Goal: Transaction & Acquisition: Purchase product/service

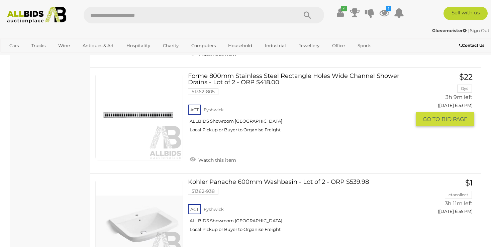
scroll to position [212, 0]
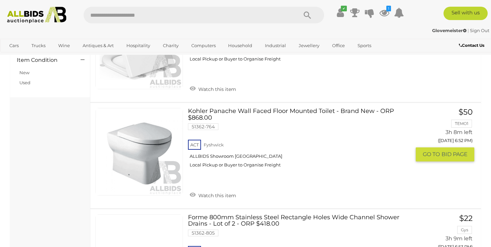
click at [222, 110] on link "Kohler Panache Wall Faced Floor Mounted Toilet - Brand New - ORP $868.00 51362-…" at bounding box center [302, 140] width 218 height 65
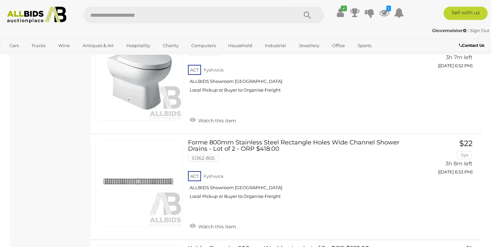
scroll to position [456, 0]
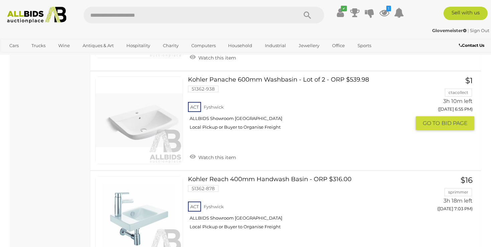
click at [148, 119] on link at bounding box center [139, 121] width 88 height 88
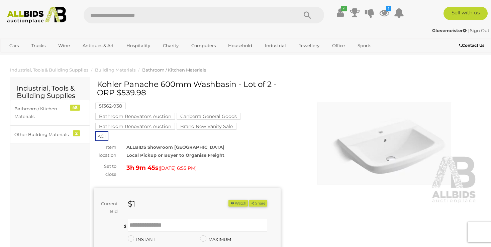
click at [377, 152] on img at bounding box center [384, 144] width 187 height 120
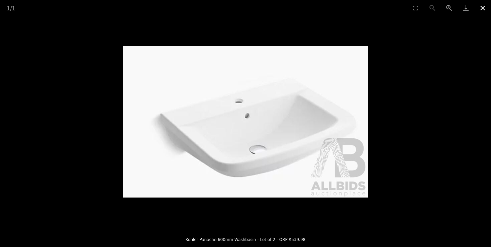
click at [483, 7] on button "Close gallery" at bounding box center [482, 8] width 17 height 16
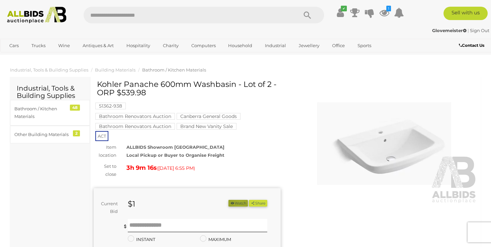
click at [236, 203] on button "Watch" at bounding box center [237, 203] width 19 height 7
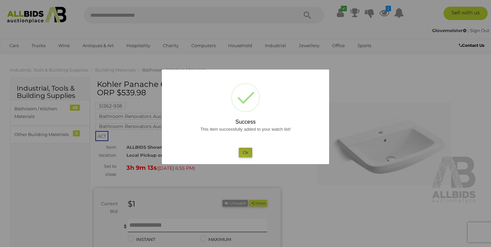
click at [245, 155] on button "Ok" at bounding box center [246, 153] width 14 height 10
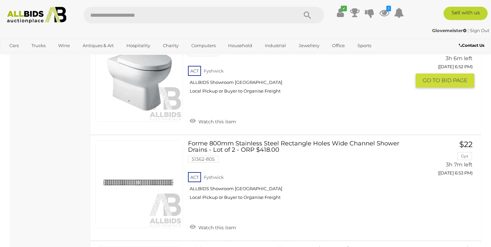
scroll to position [244, 0]
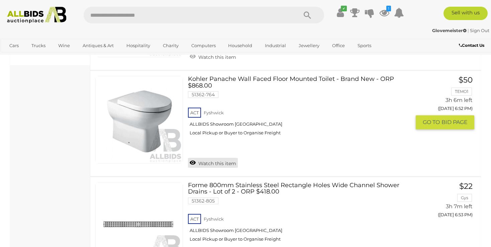
click at [217, 162] on link "Watch this item" at bounding box center [213, 163] width 50 height 10
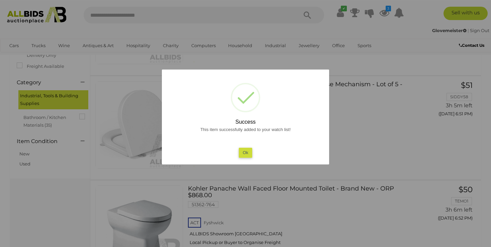
scroll to position [103, 0]
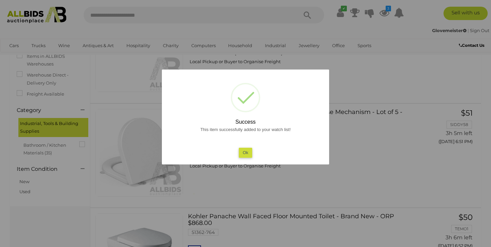
click at [241, 155] on button "Ok" at bounding box center [246, 153] width 14 height 10
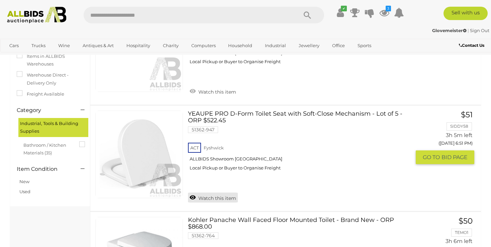
click at [208, 196] on link "Watch this item" at bounding box center [213, 198] width 50 height 10
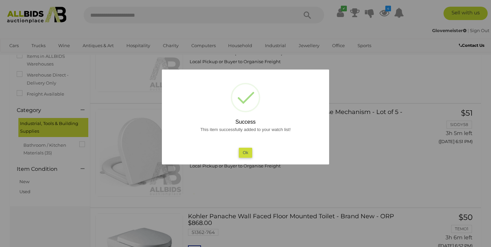
click at [243, 154] on button "Ok" at bounding box center [246, 153] width 14 height 10
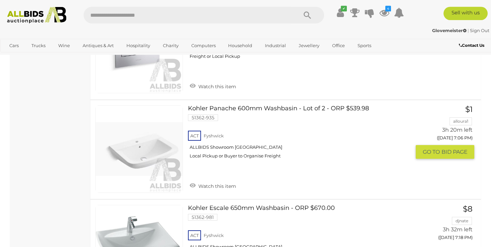
scroll to position [739, 0]
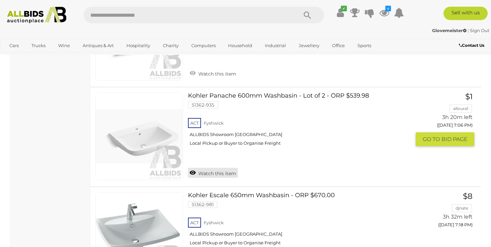
click at [211, 172] on link "Watch this item" at bounding box center [213, 173] width 50 height 10
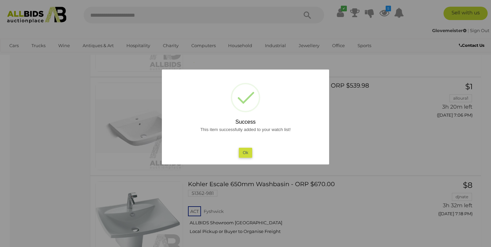
click at [248, 151] on button "Ok" at bounding box center [246, 153] width 14 height 10
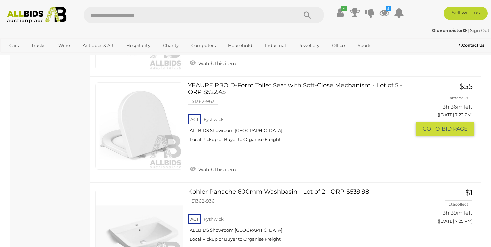
scroll to position [950, 0]
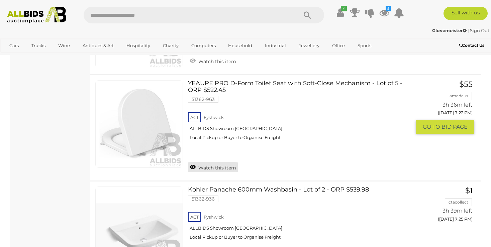
click at [212, 165] on link "Watch this item" at bounding box center [213, 167] width 50 height 10
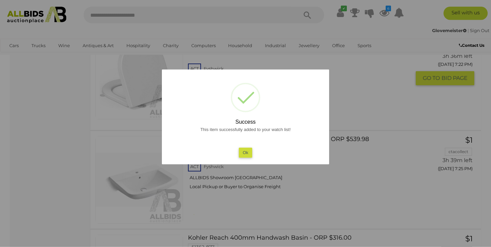
scroll to position [1021, 0]
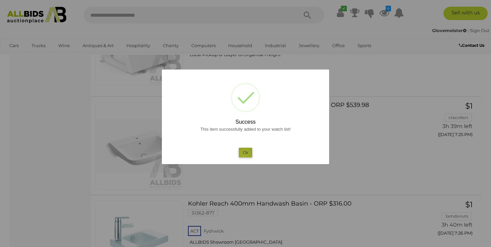
click at [245, 155] on button "Ok" at bounding box center [246, 153] width 14 height 10
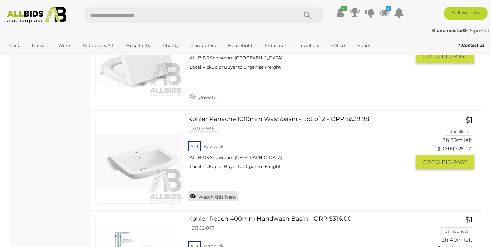
click at [209, 194] on link "Watch this item" at bounding box center [213, 196] width 50 height 10
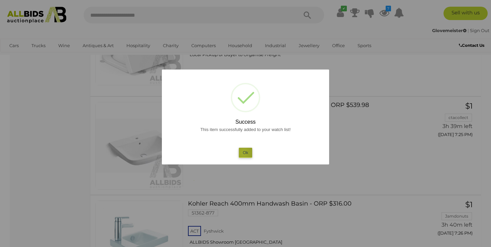
click at [243, 153] on button "Ok" at bounding box center [246, 153] width 14 height 10
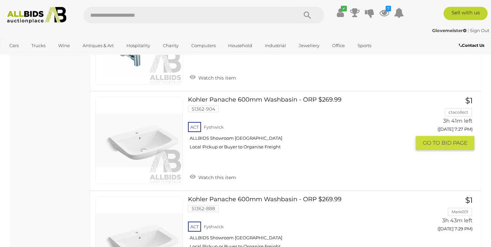
scroll to position [1268, 0]
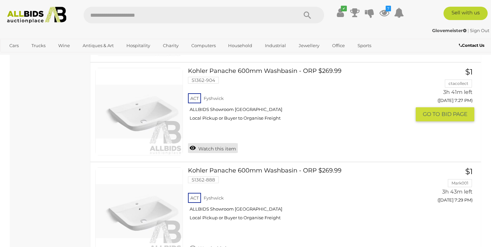
click at [214, 145] on link "Watch this item" at bounding box center [213, 148] width 50 height 10
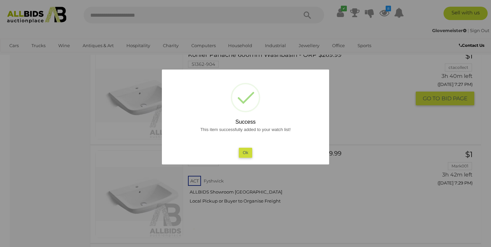
click at [246, 153] on button "Ok" at bounding box center [246, 153] width 14 height 10
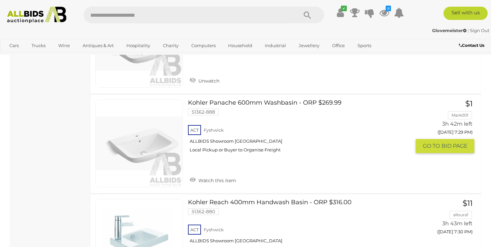
scroll to position [1339, 0]
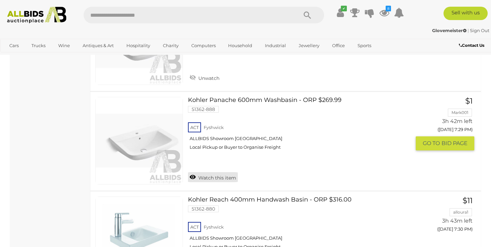
click at [207, 174] on link "Watch this item" at bounding box center [213, 177] width 50 height 10
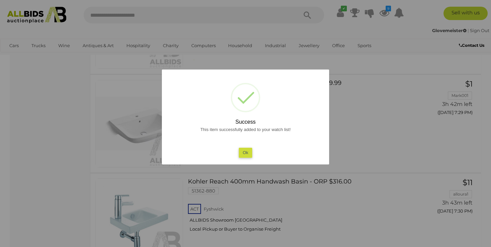
click at [243, 152] on button "Ok" at bounding box center [246, 153] width 14 height 10
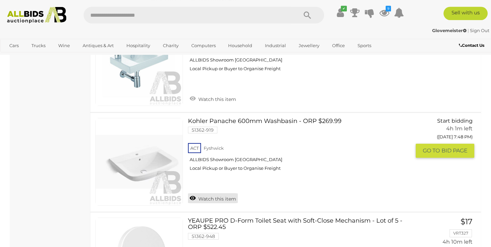
scroll to position [1657, 0]
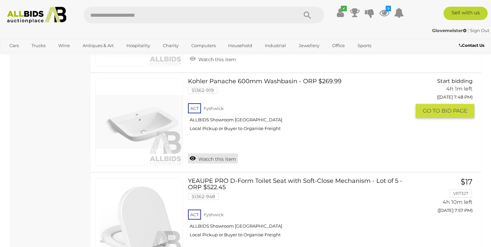
click at [216, 155] on link "Watch this item" at bounding box center [213, 159] width 50 height 10
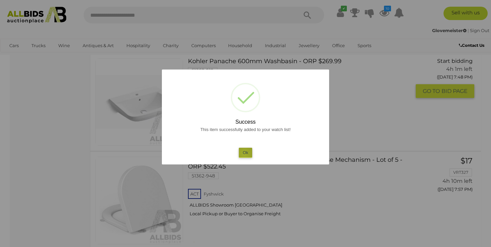
click at [245, 154] on button "Ok" at bounding box center [246, 153] width 14 height 10
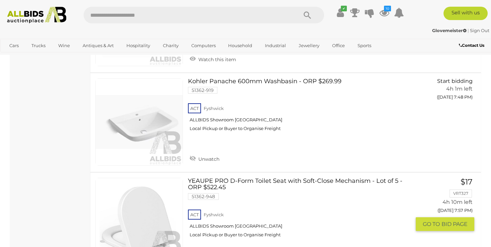
scroll to position [1763, 0]
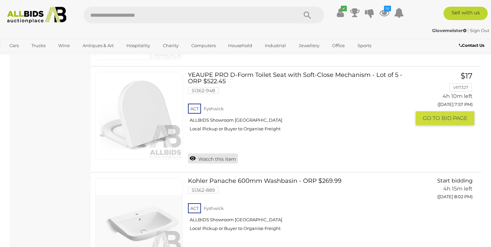
click at [216, 155] on link "Watch this item" at bounding box center [213, 159] width 50 height 10
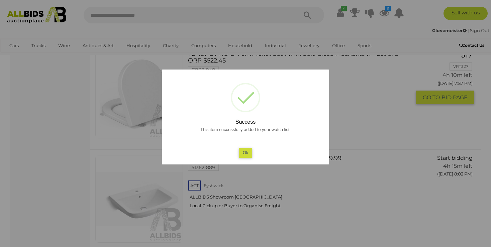
click at [245, 151] on button "Ok" at bounding box center [246, 153] width 14 height 10
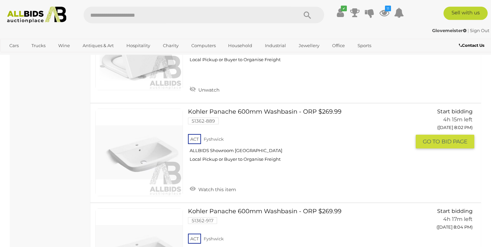
scroll to position [1833, 0]
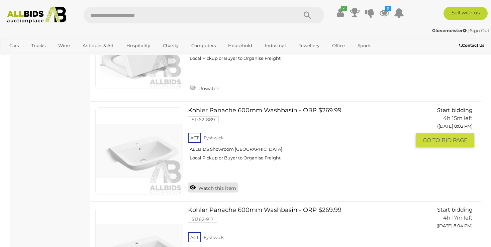
click at [214, 184] on link "Watch this item" at bounding box center [213, 188] width 50 height 10
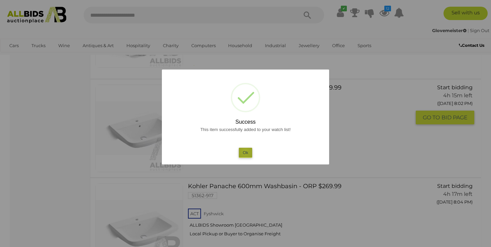
click at [246, 152] on button "Ok" at bounding box center [246, 153] width 14 height 10
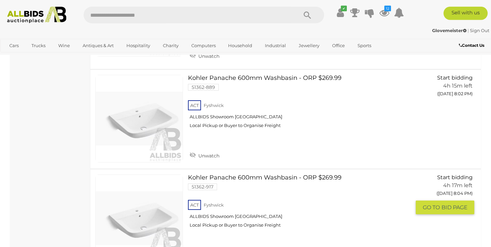
scroll to position [1939, 0]
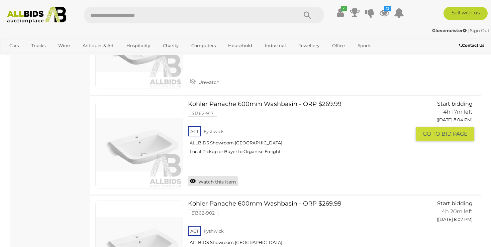
click at [215, 177] on link "Watch this item" at bounding box center [213, 181] width 50 height 10
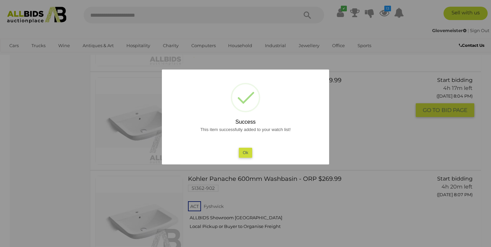
click at [243, 153] on button "Ok" at bounding box center [246, 153] width 14 height 10
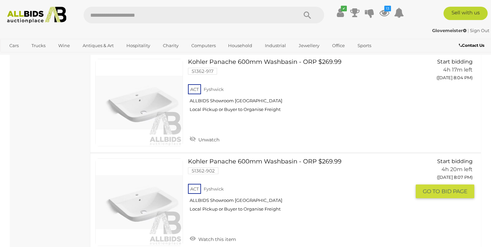
scroll to position [2045, 0]
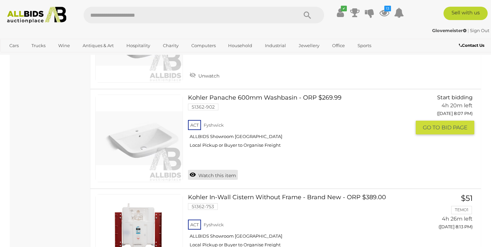
click at [212, 171] on link "Watch this item" at bounding box center [213, 175] width 50 height 10
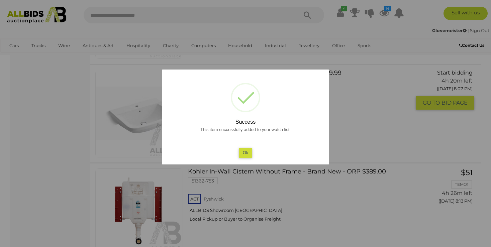
click at [243, 154] on button "Ok" at bounding box center [246, 153] width 14 height 10
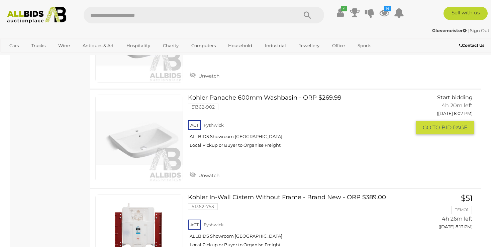
scroll to position [2151, 0]
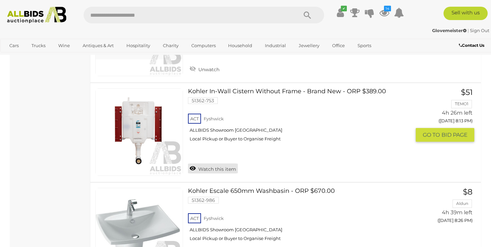
click at [221, 164] on link "Watch this item" at bounding box center [213, 169] width 50 height 10
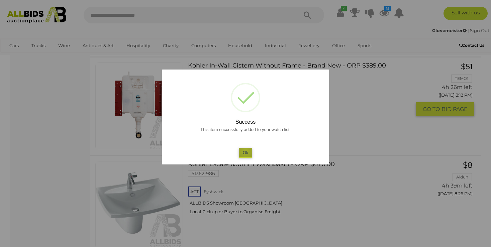
click at [246, 151] on button "Ok" at bounding box center [246, 153] width 14 height 10
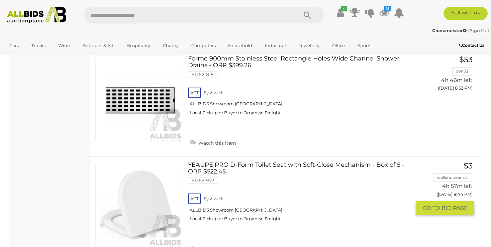
scroll to position [2505, 0]
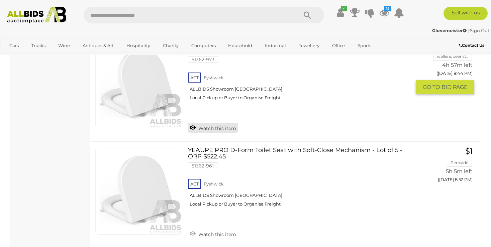
click at [212, 123] on link "Watch this item" at bounding box center [213, 128] width 50 height 10
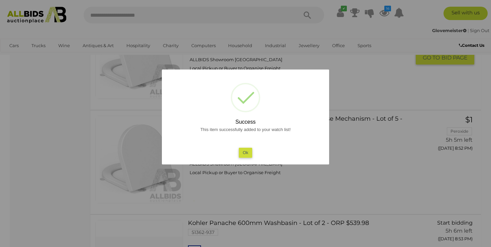
click at [243, 153] on button "Ok" at bounding box center [246, 153] width 14 height 10
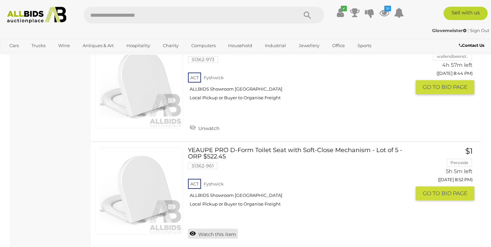
click at [214, 229] on link "Watch this item" at bounding box center [213, 234] width 50 height 10
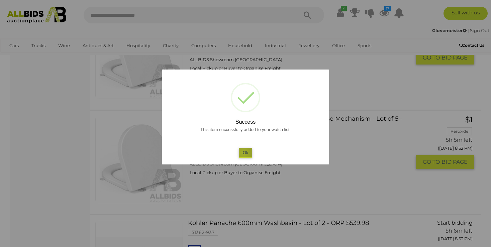
click at [243, 153] on button "Ok" at bounding box center [246, 153] width 14 height 10
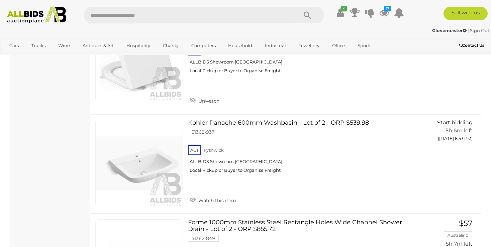
scroll to position [2681, 0]
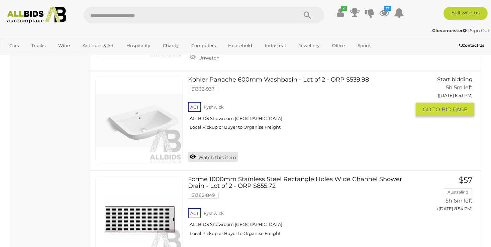
click at [210, 153] on link "Watch this item" at bounding box center [213, 157] width 50 height 10
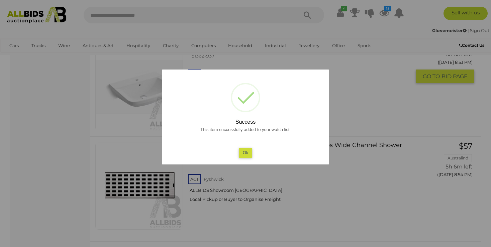
click at [247, 154] on button "Ok" at bounding box center [246, 153] width 14 height 10
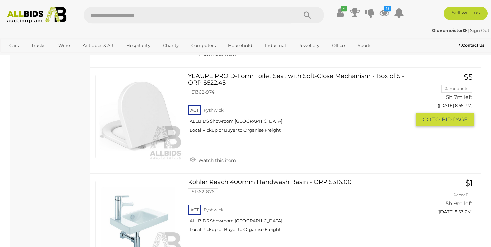
scroll to position [2893, 0]
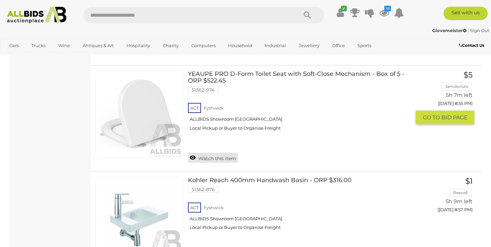
click at [210, 153] on link "Watch this item" at bounding box center [213, 158] width 50 height 10
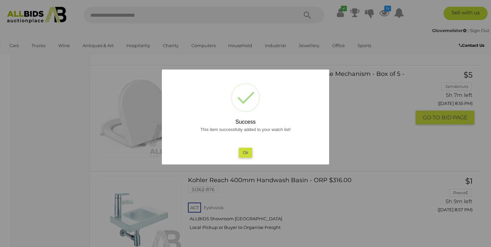
click at [243, 153] on button "Ok" at bounding box center [246, 153] width 14 height 10
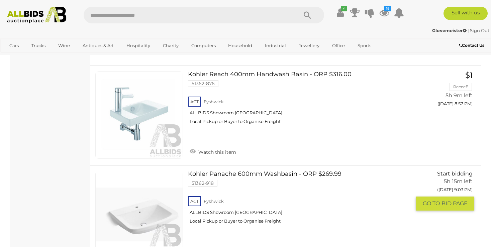
scroll to position [3105, 0]
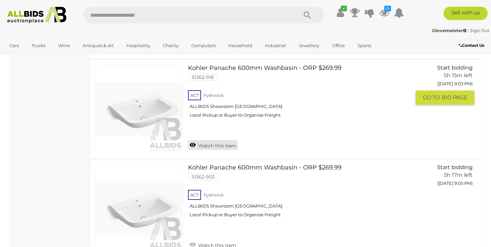
click at [217, 140] on link "Watch this item" at bounding box center [213, 145] width 50 height 10
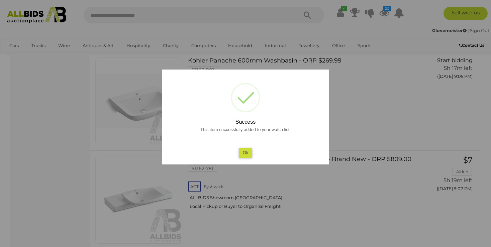
scroll to position [3211, 0]
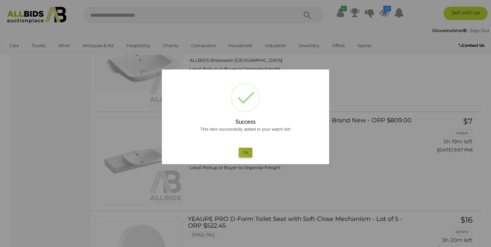
click at [243, 154] on button "Ok" at bounding box center [246, 153] width 14 height 10
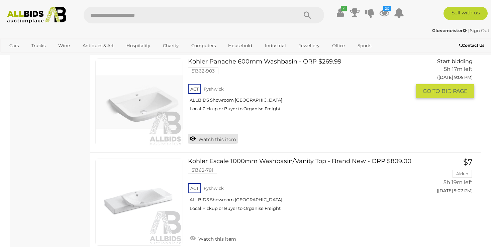
click at [223, 134] on link "Watch this item" at bounding box center [213, 139] width 50 height 10
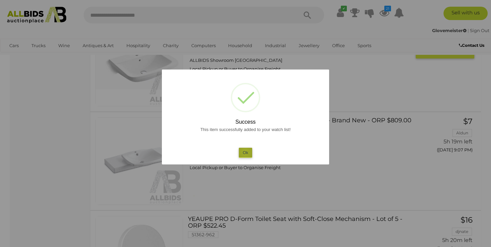
click at [246, 152] on button "Ok" at bounding box center [246, 153] width 14 height 10
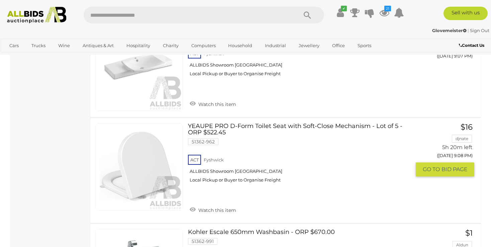
scroll to position [3388, 0]
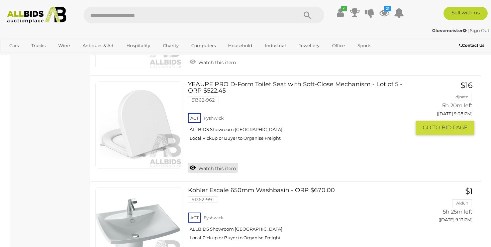
click at [213, 163] on link "Watch this item" at bounding box center [213, 168] width 50 height 10
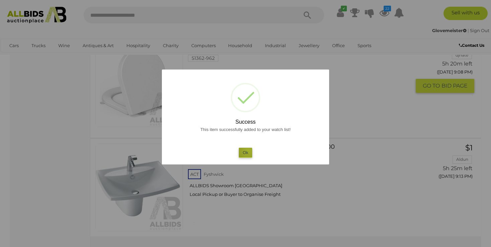
drag, startPoint x: 248, startPoint y: 151, endPoint x: 244, endPoint y: 152, distance: 3.8
click at [247, 151] on button "Ok" at bounding box center [246, 153] width 14 height 10
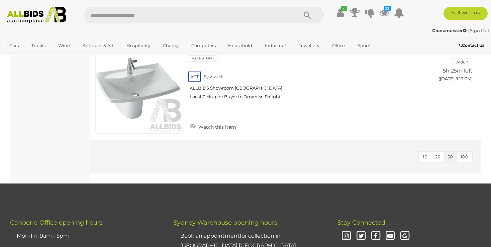
scroll to position [3352, 0]
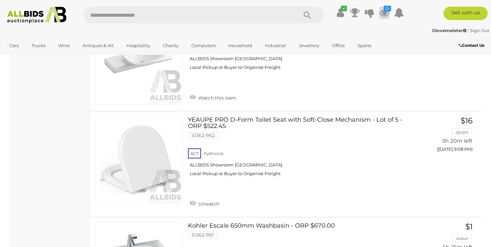
click at [383, 11] on icon at bounding box center [384, 13] width 10 height 12
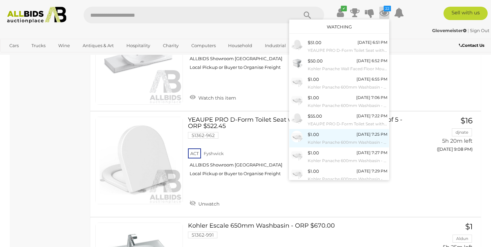
scroll to position [52, 0]
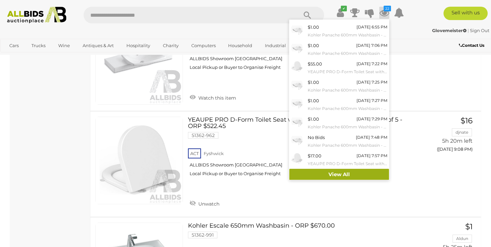
click at [323, 172] on link "View All" at bounding box center [339, 175] width 100 height 12
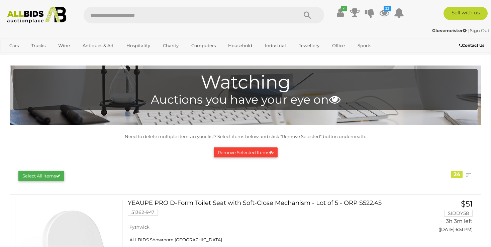
scroll to position [35, 0]
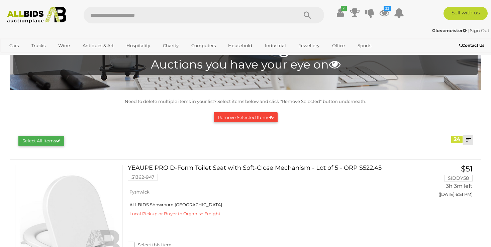
click at [467, 140] on link at bounding box center [468, 140] width 10 height 10
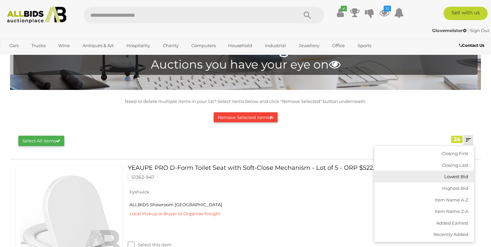
click at [453, 176] on link "Lowest Bid" at bounding box center [424, 177] width 100 height 12
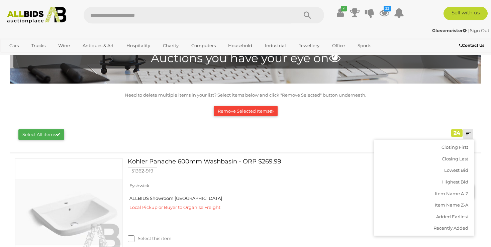
scroll to position [35, 0]
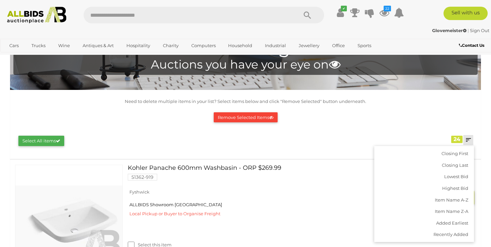
click at [367, 175] on link "Kohler Panache 600mm Washbasin - ORP $269.99 51362-919" at bounding box center [265, 175] width 265 height 21
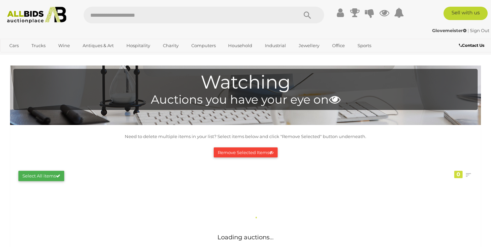
scroll to position [35, 0]
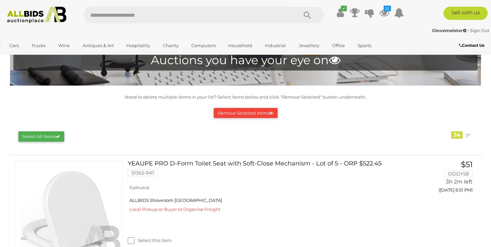
scroll to position [71, 0]
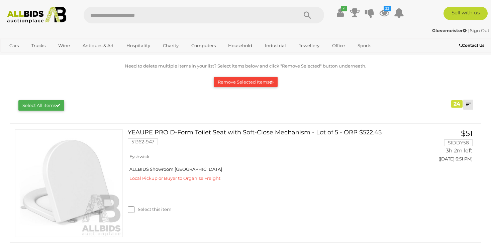
click at [468, 103] on link at bounding box center [468, 105] width 10 height 10
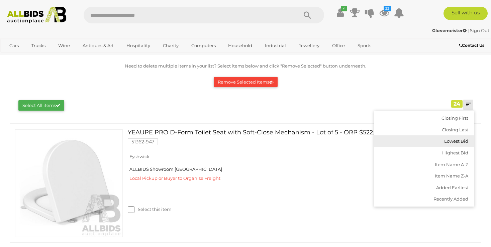
click at [445, 139] on link "Lowest Bid" at bounding box center [424, 141] width 100 height 12
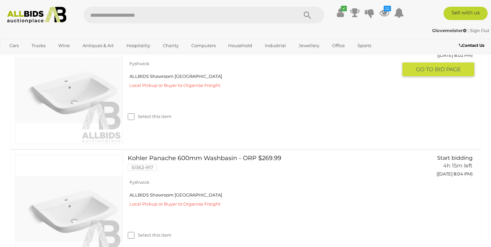
scroll to position [71, 0]
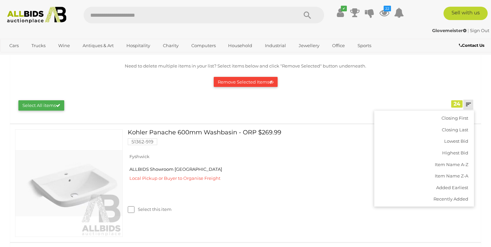
click at [469, 102] on link at bounding box center [468, 105] width 10 height 10
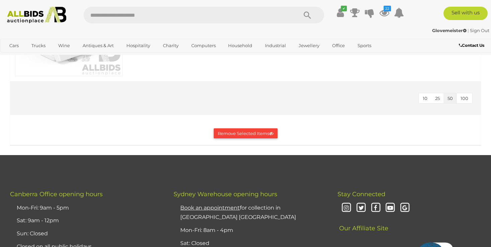
scroll to position [2931, 0]
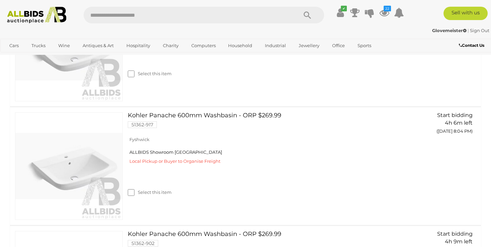
scroll to position [160, 0]
